Goal: Find specific page/section: Find specific page/section

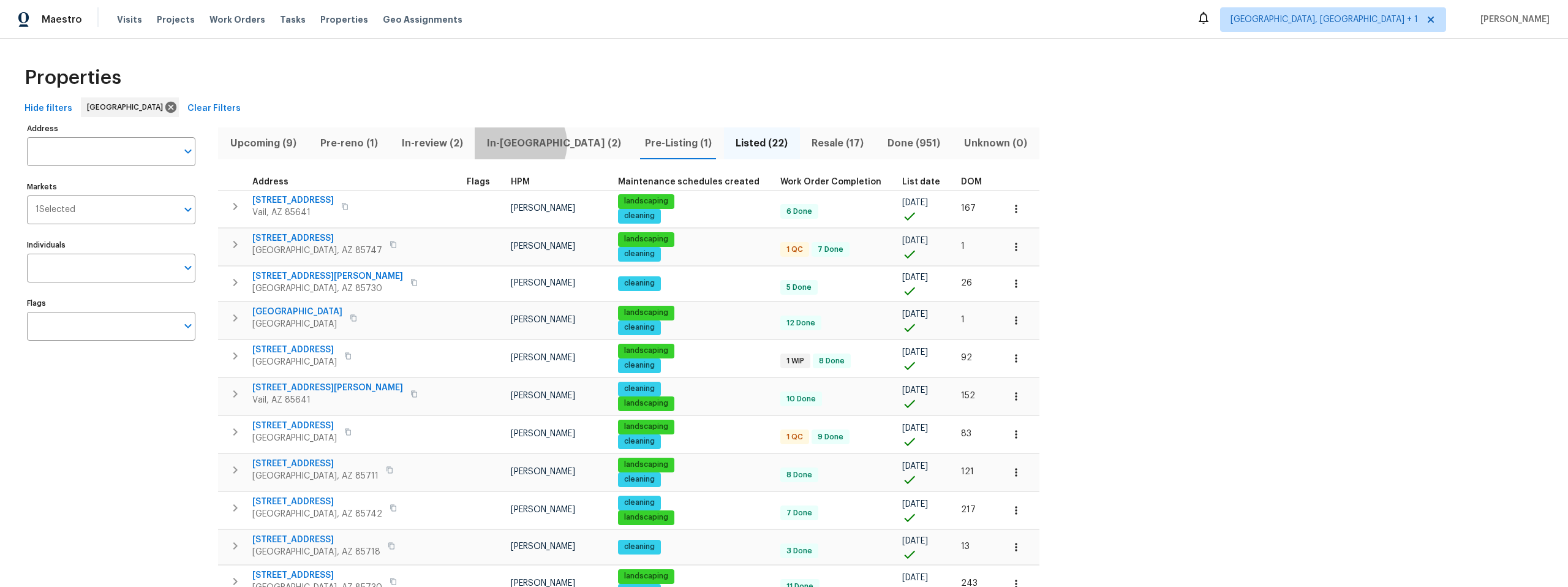
click at [518, 143] on span "In-reno (2)" at bounding box center [553, 143] width 143 height 17
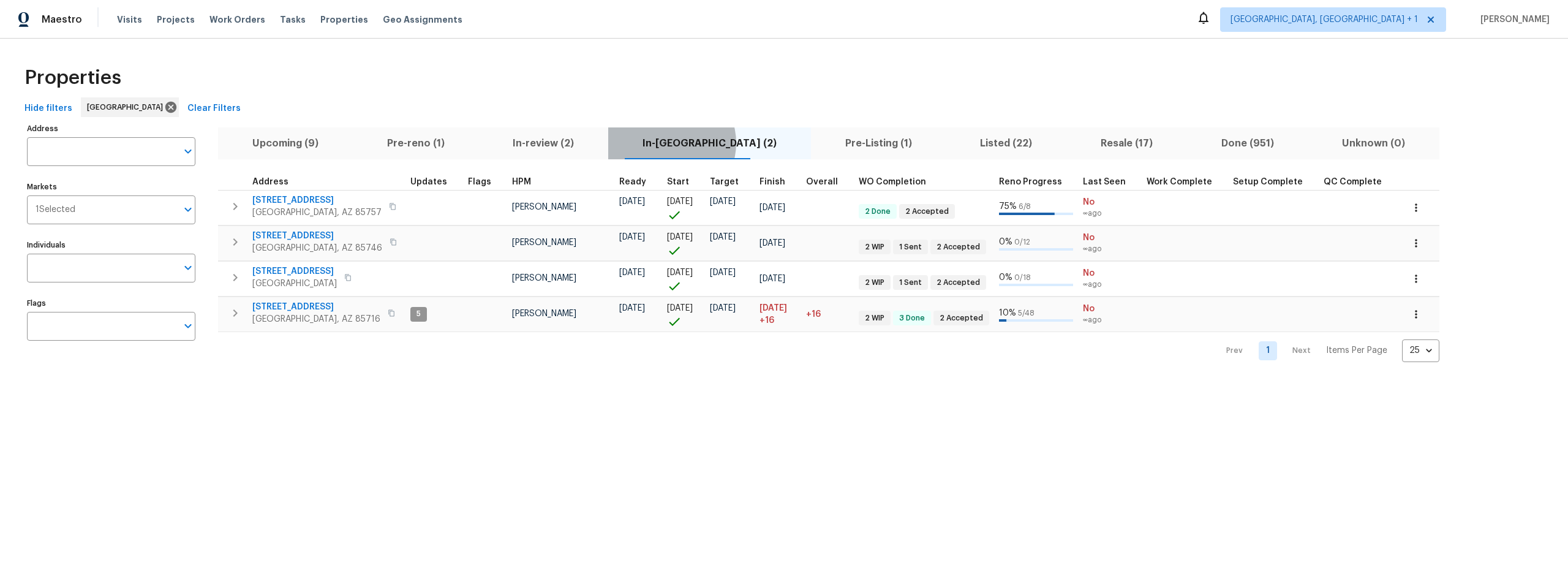
click at [687, 142] on span "In-reno (2)" at bounding box center [710, 143] width 188 height 17
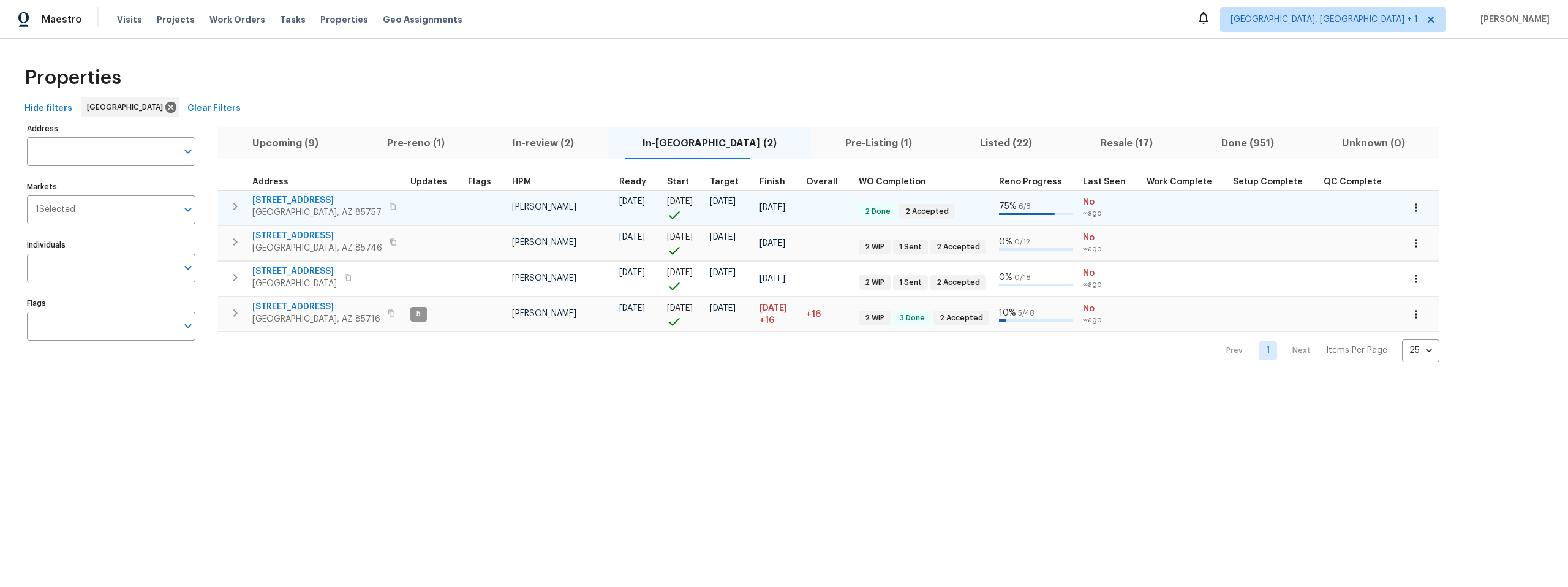
click at [289, 199] on span "6457 W Smoky Falls Way" at bounding box center [316, 200] width 129 height 12
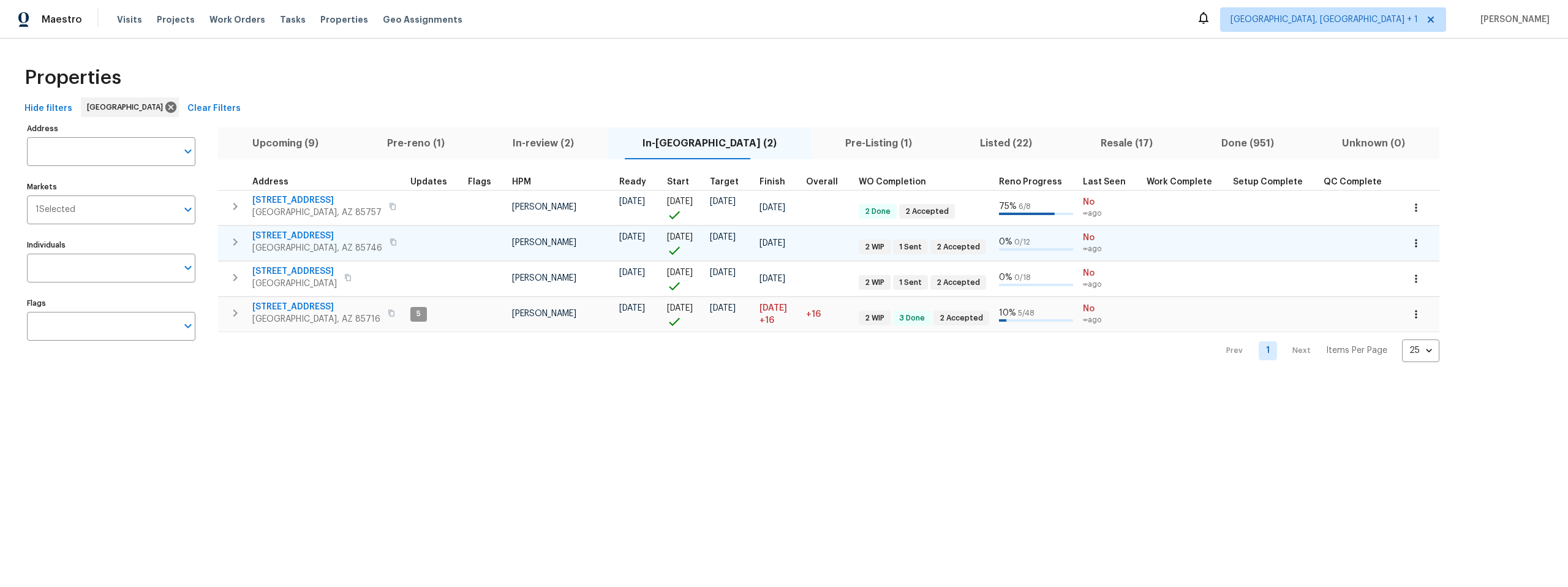
click at [311, 232] on span "7349 S Avenida Perlina" at bounding box center [317, 235] width 130 height 12
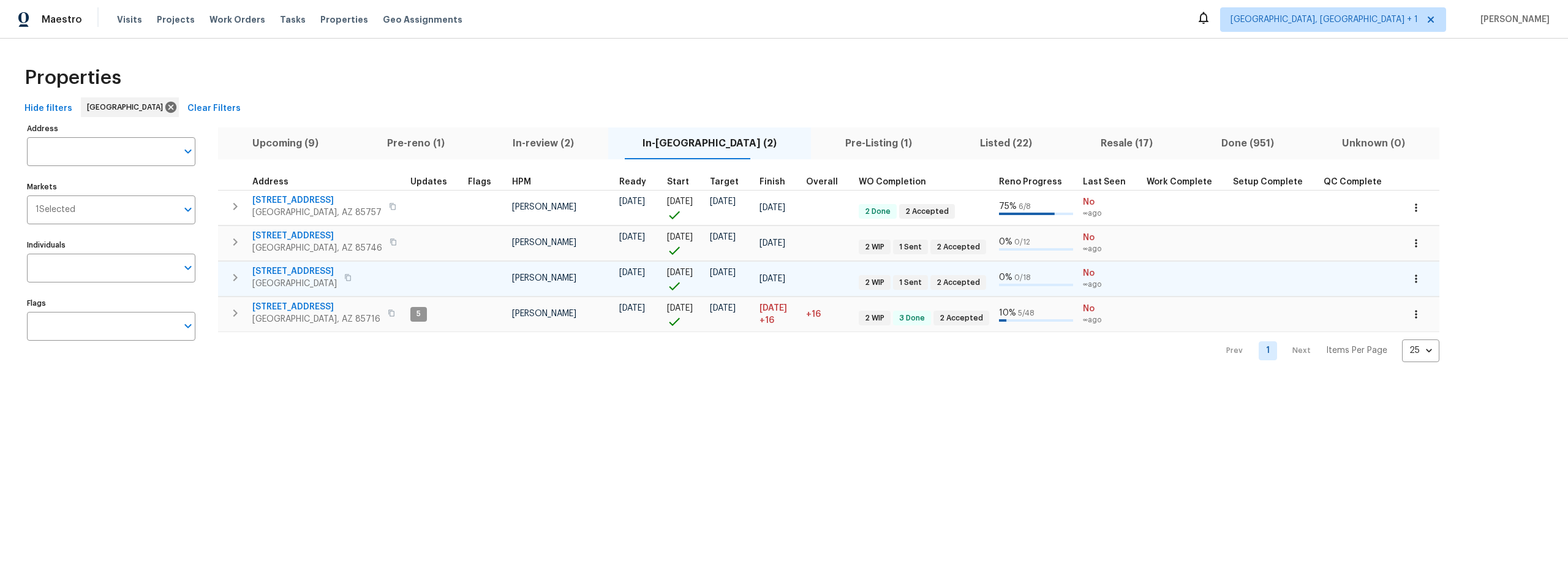
click at [302, 270] on span "1881 W Horn Mesa Pl" at bounding box center [294, 271] width 85 height 12
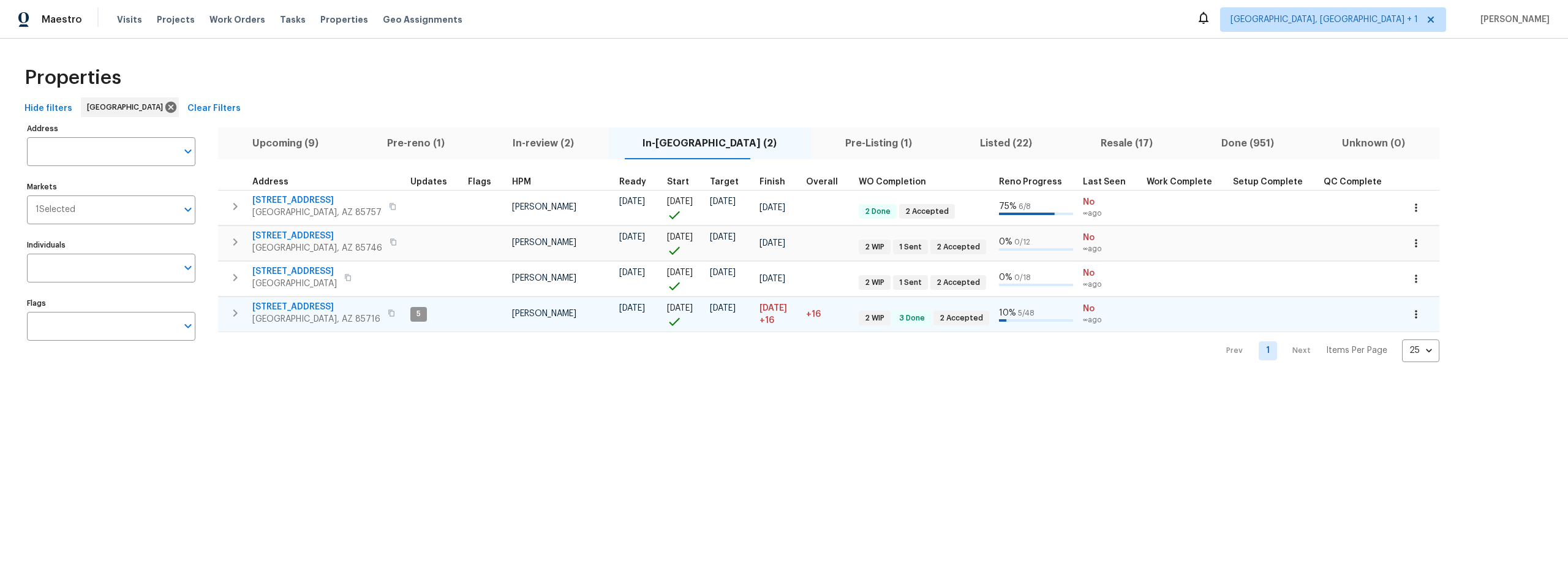
click at [321, 304] on span "3701 E 2nd St Apt A" at bounding box center [316, 307] width 128 height 12
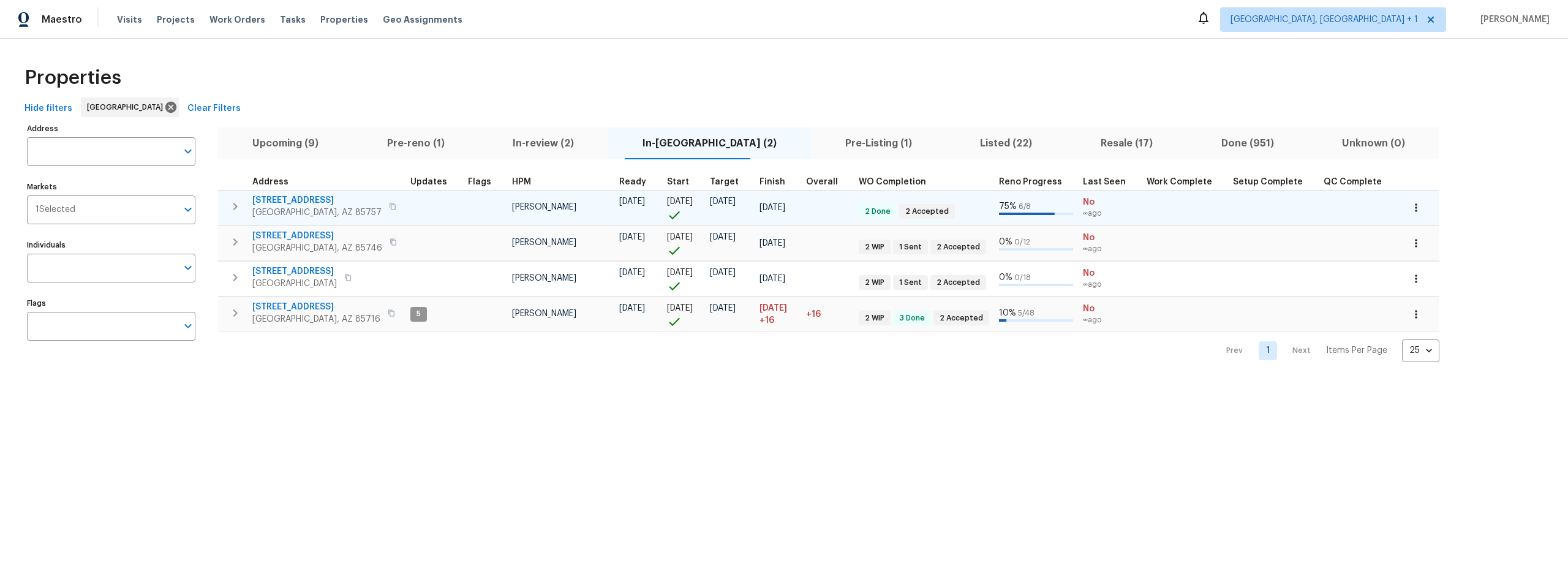
click at [318, 200] on span "6457 W Smoky Falls Way" at bounding box center [316, 200] width 129 height 12
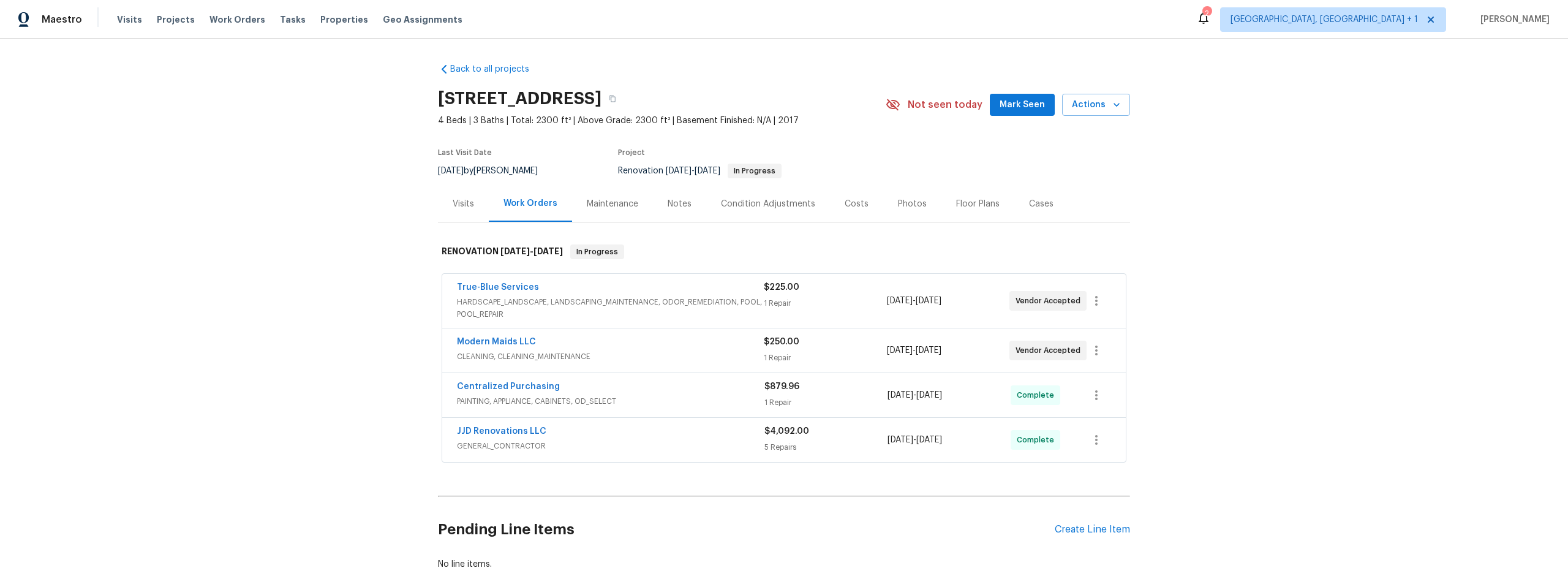
click at [668, 204] on div "Notes" at bounding box center [679, 203] width 24 height 12
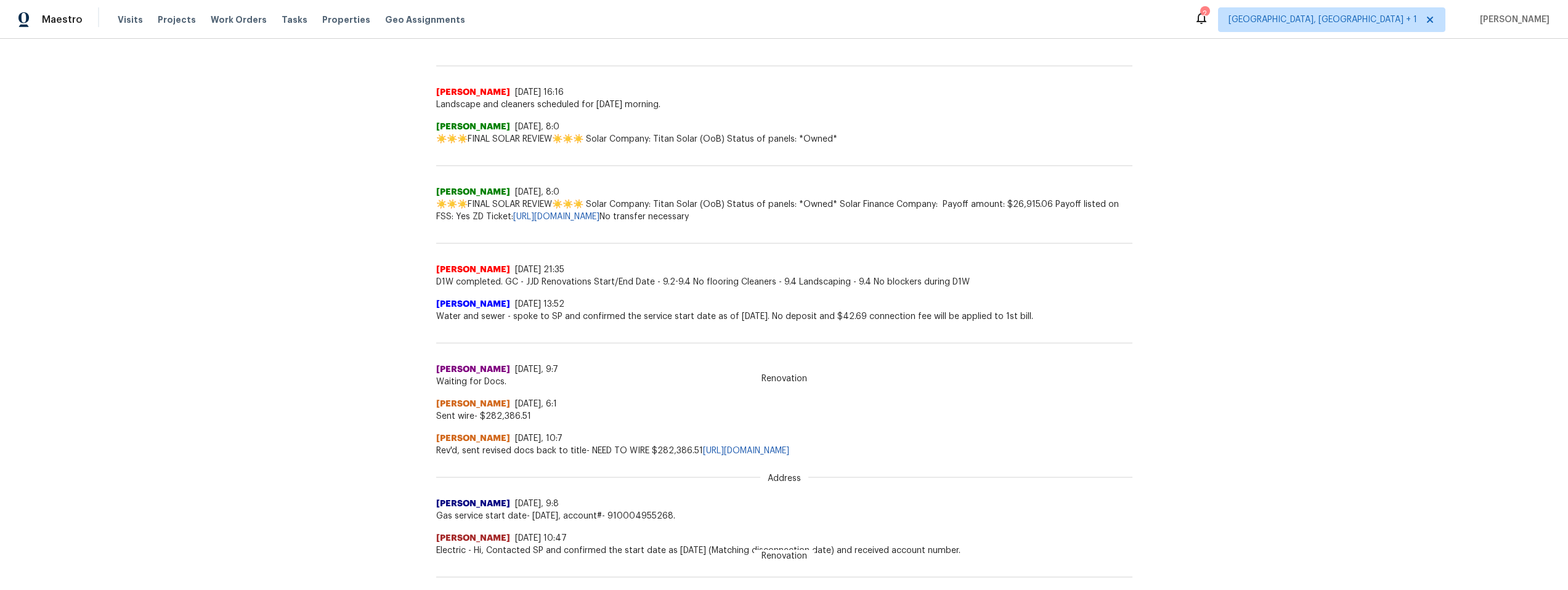
scroll to position [330, 0]
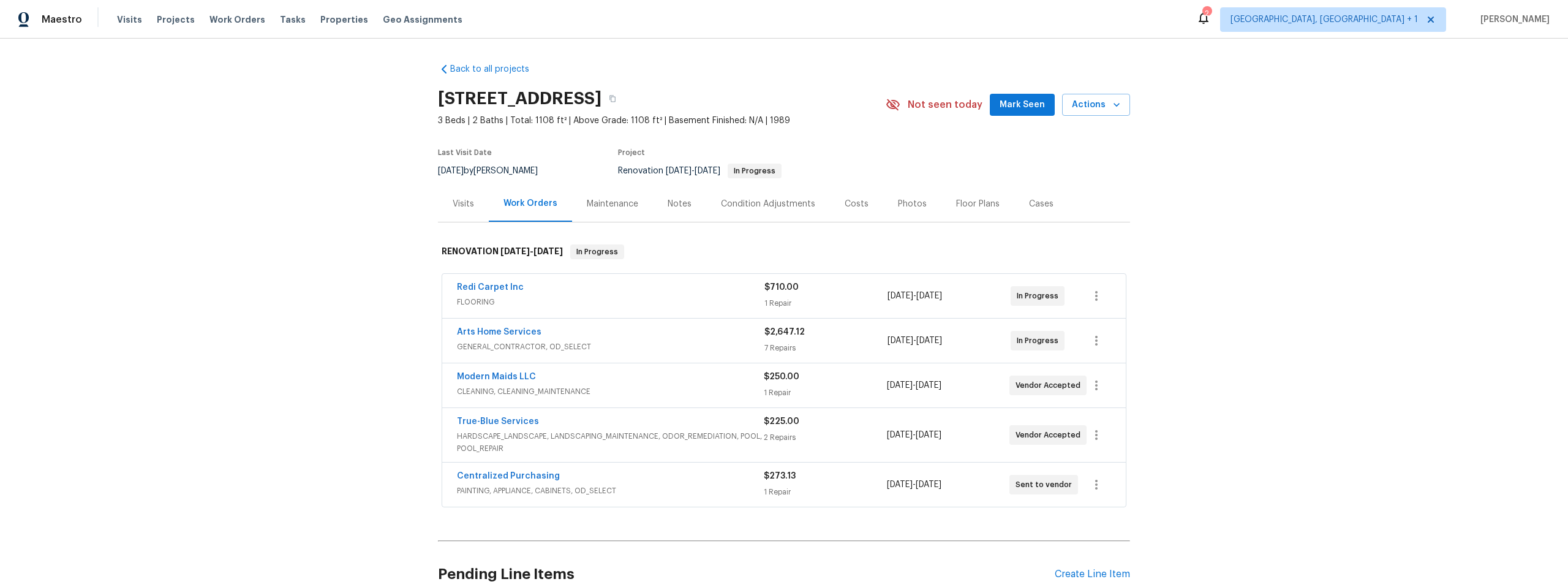
click at [670, 202] on div "Notes" at bounding box center [679, 203] width 24 height 12
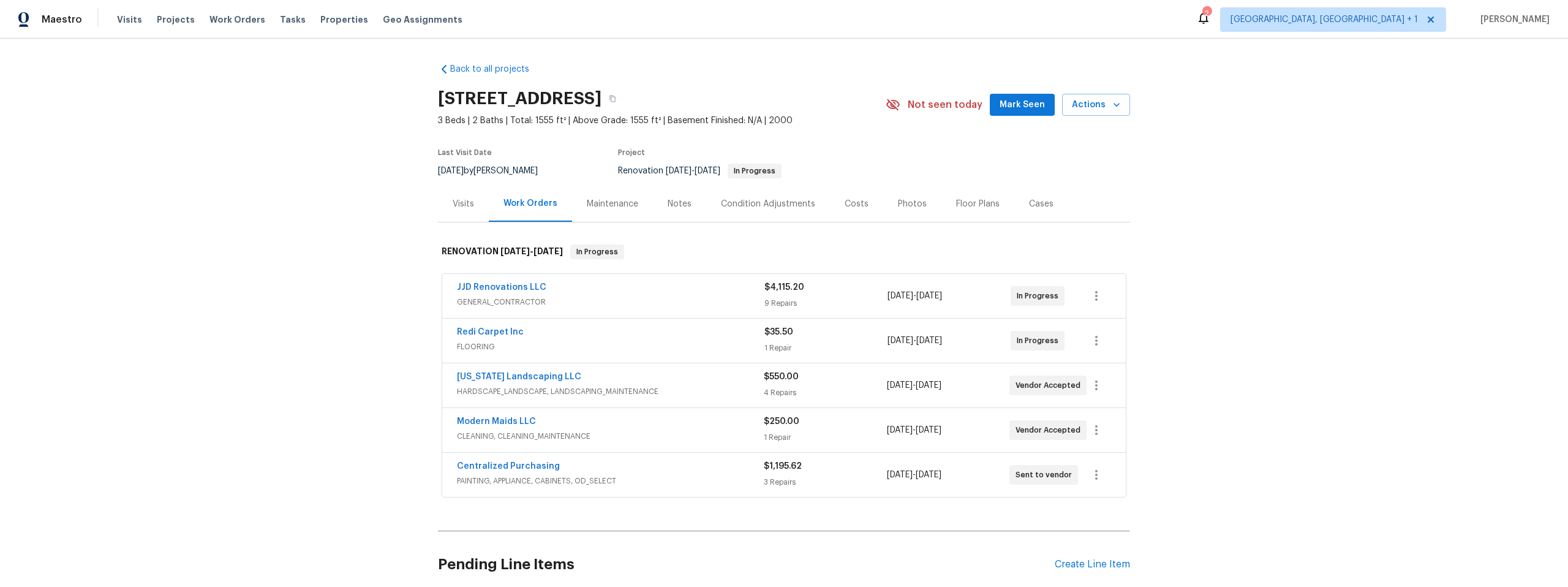
click at [668, 205] on div "Notes" at bounding box center [679, 203] width 24 height 12
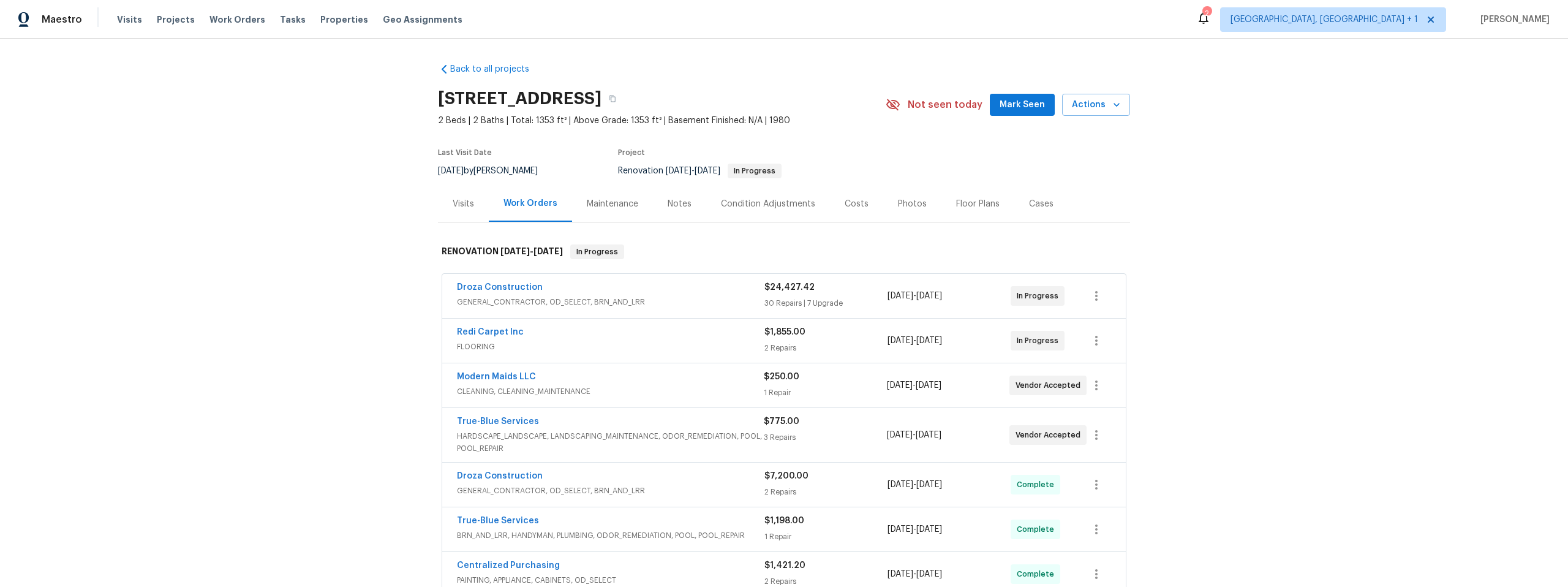
click at [668, 201] on div "Notes" at bounding box center [679, 203] width 24 height 12
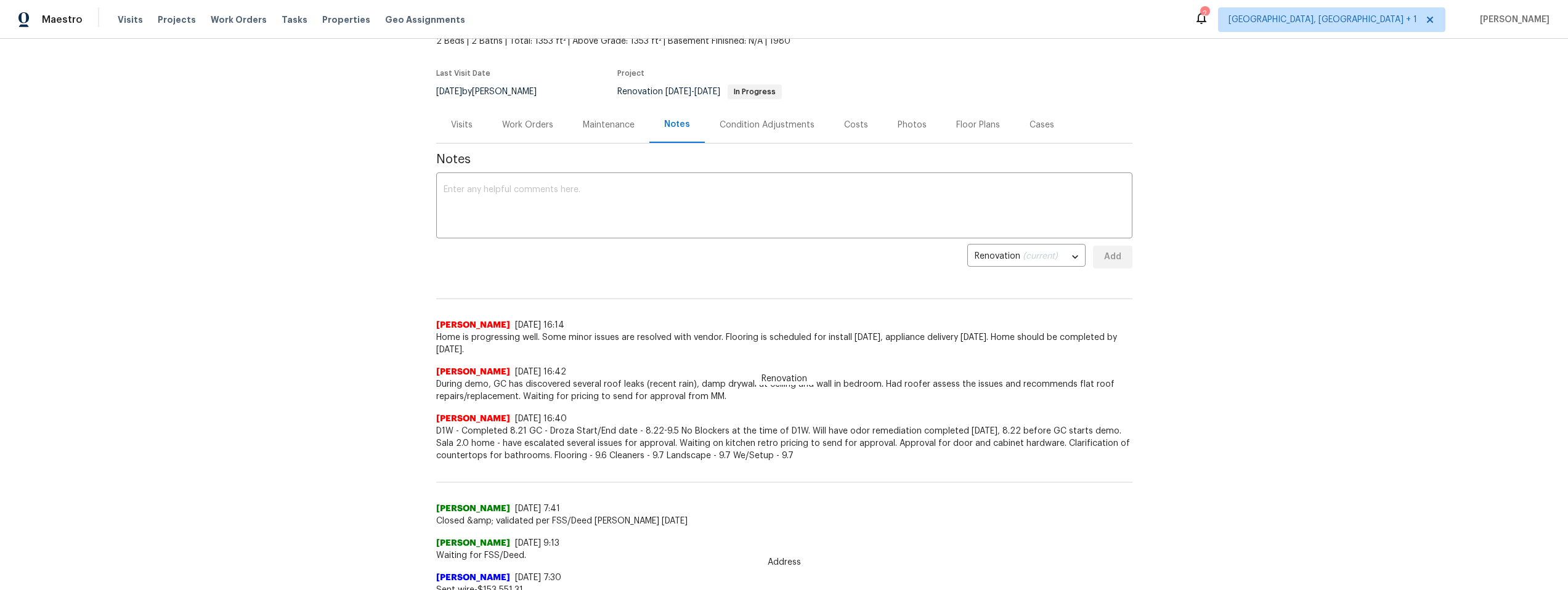
scroll to position [103, 0]
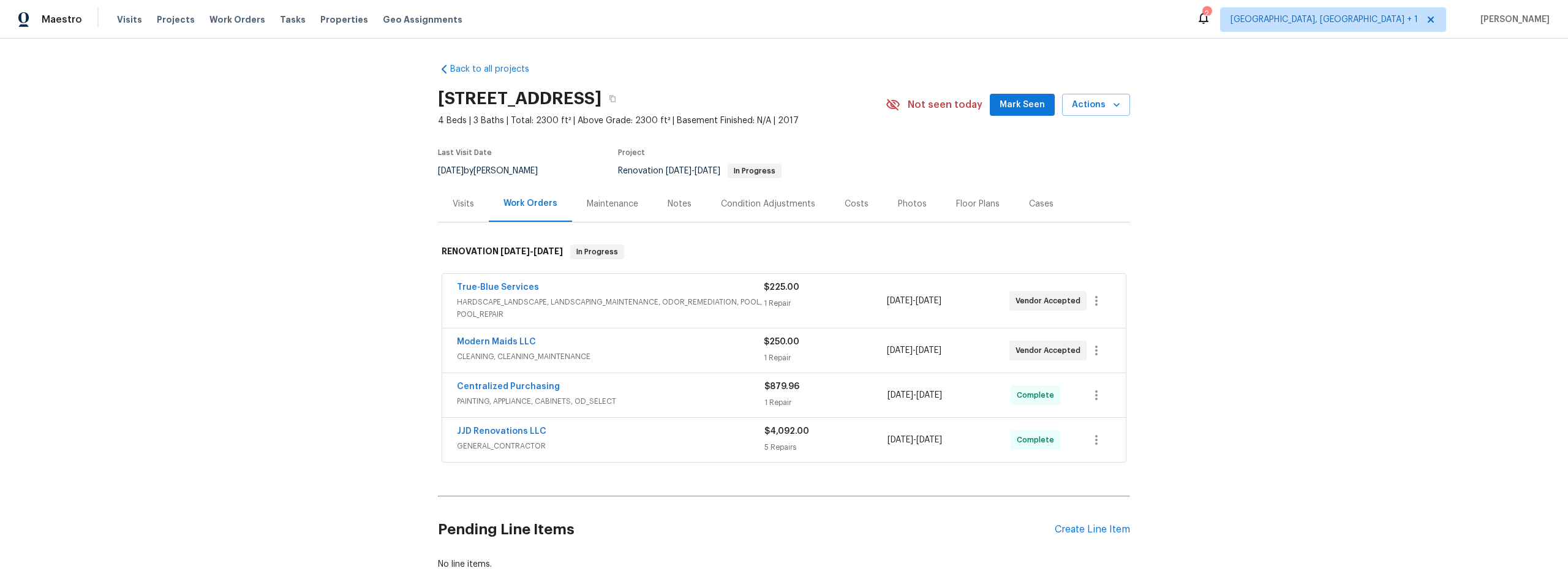
click at [679, 203] on div "Notes" at bounding box center [679, 203] width 24 height 12
